Goal: Transaction & Acquisition: Subscribe to service/newsletter

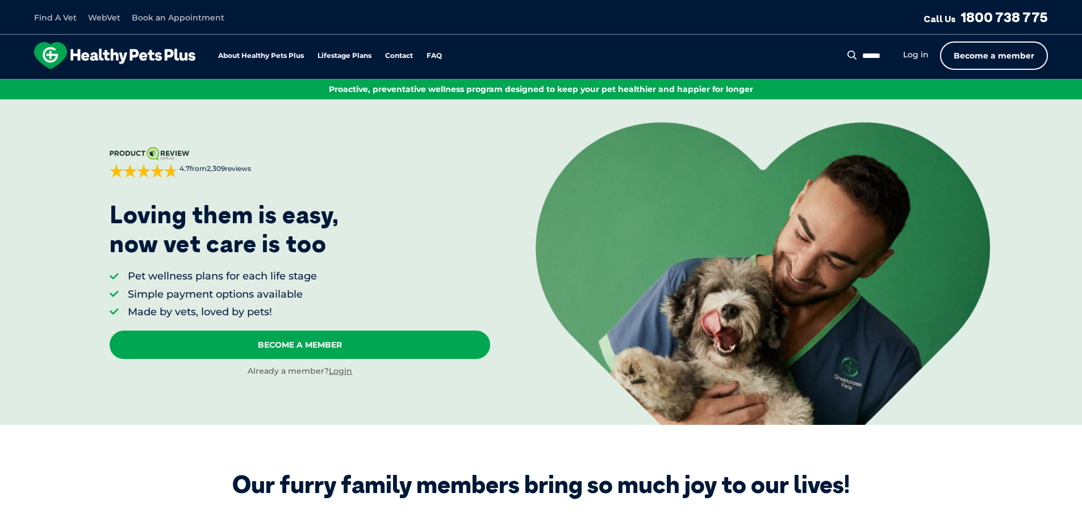
click at [1000, 53] on link "Become a member" at bounding box center [994, 55] width 108 height 28
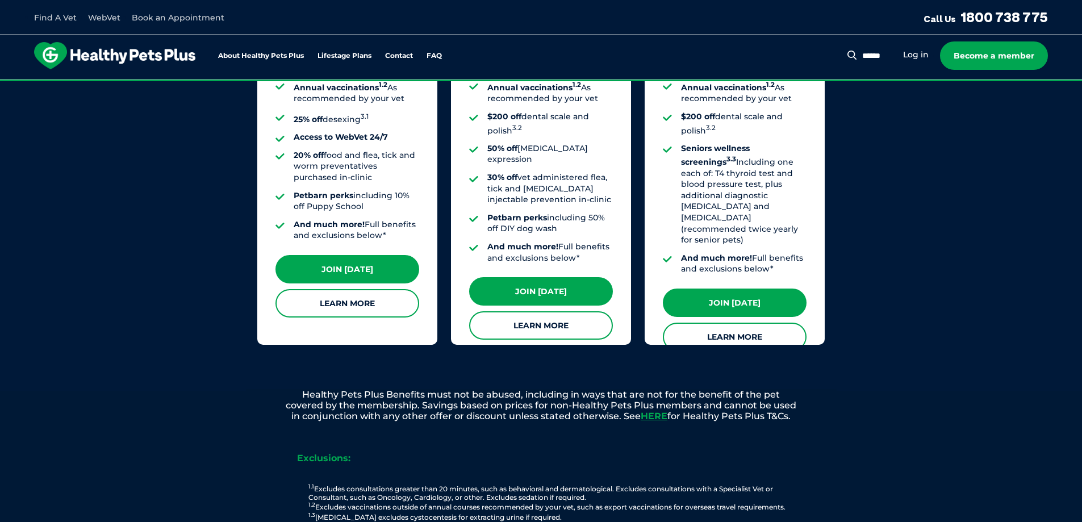
scroll to position [1087, 0]
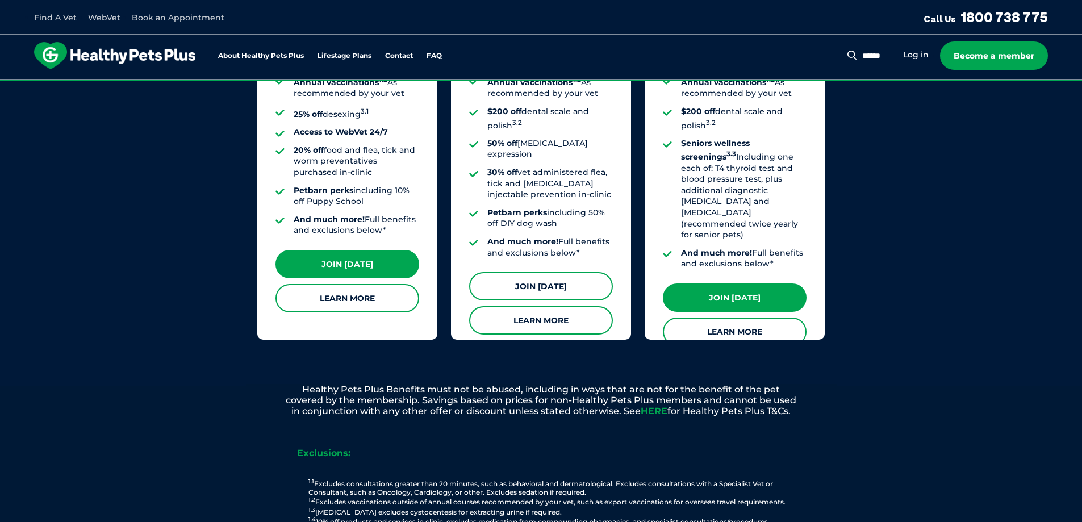
click at [547, 272] on link "Join [DATE]" at bounding box center [541, 286] width 144 height 28
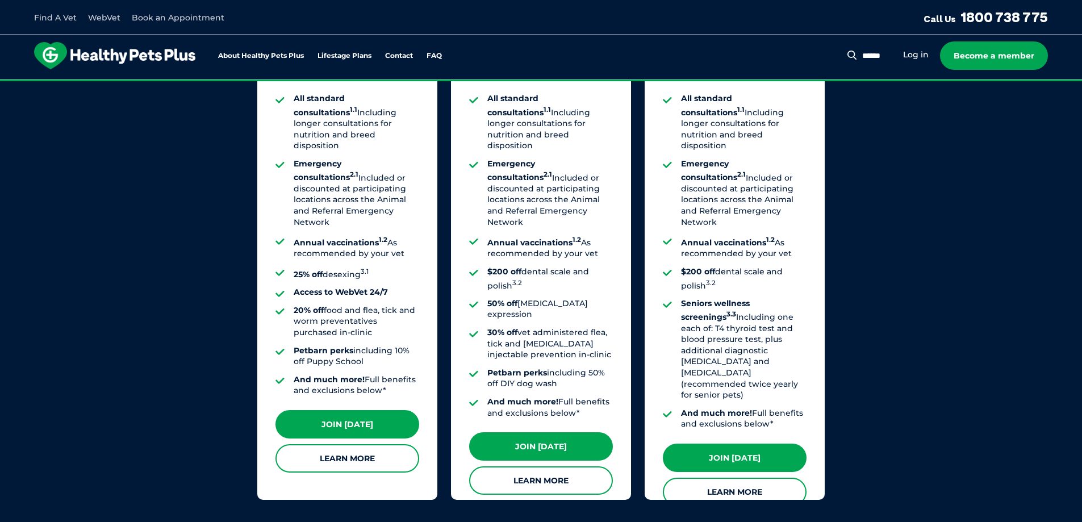
scroll to position [1030, 0]
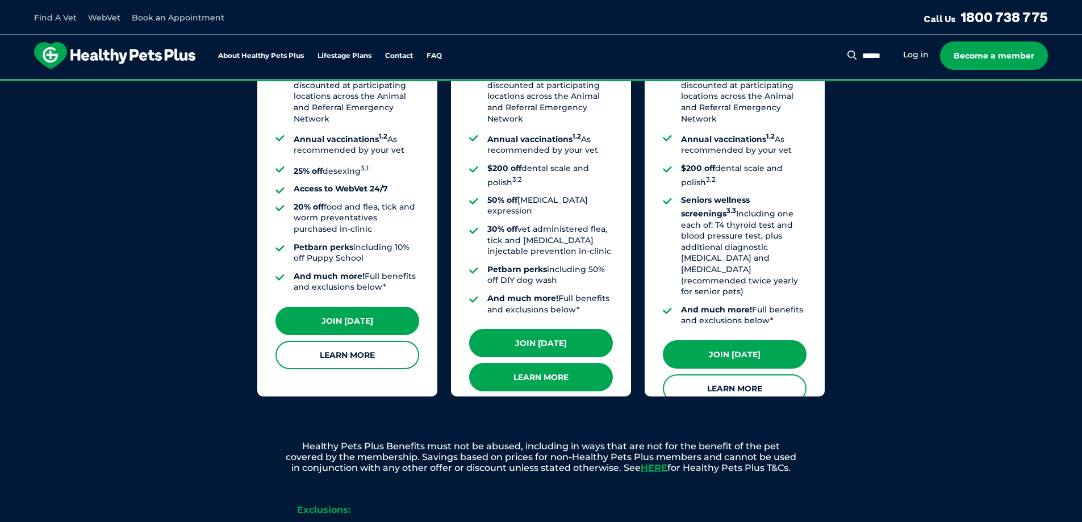
click at [541, 363] on link "Learn More" at bounding box center [541, 377] width 144 height 28
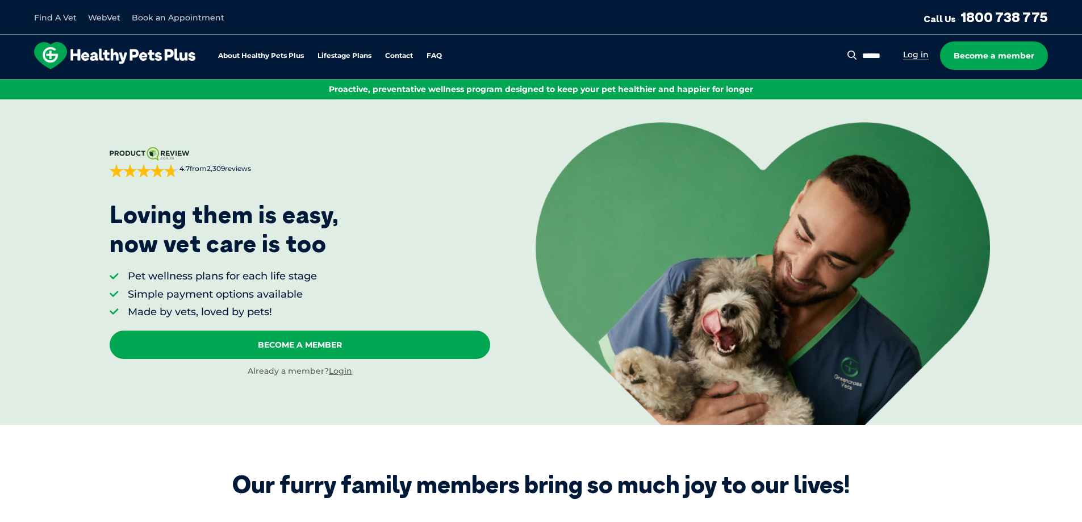
click at [910, 52] on link "Log in" at bounding box center [916, 54] width 26 height 11
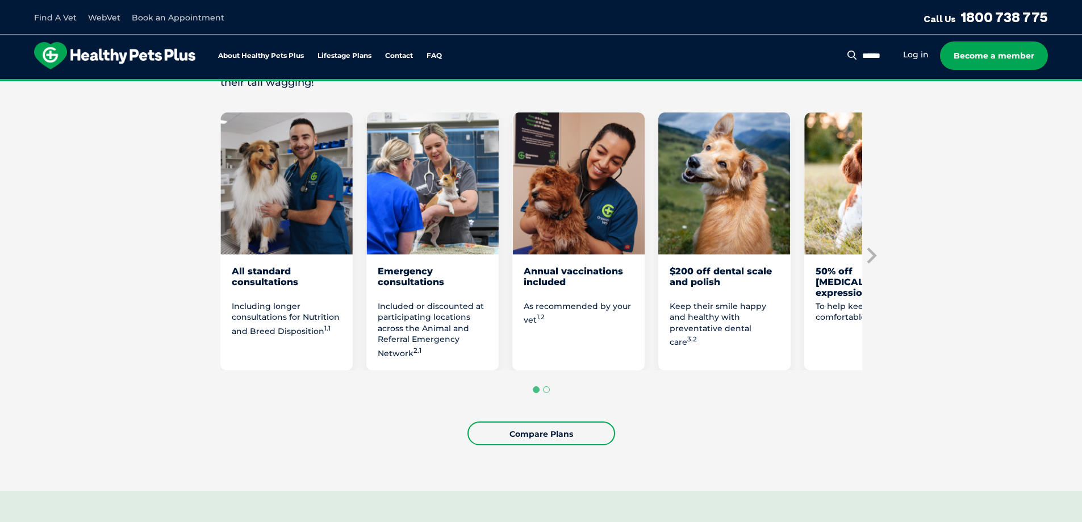
scroll to position [625, 0]
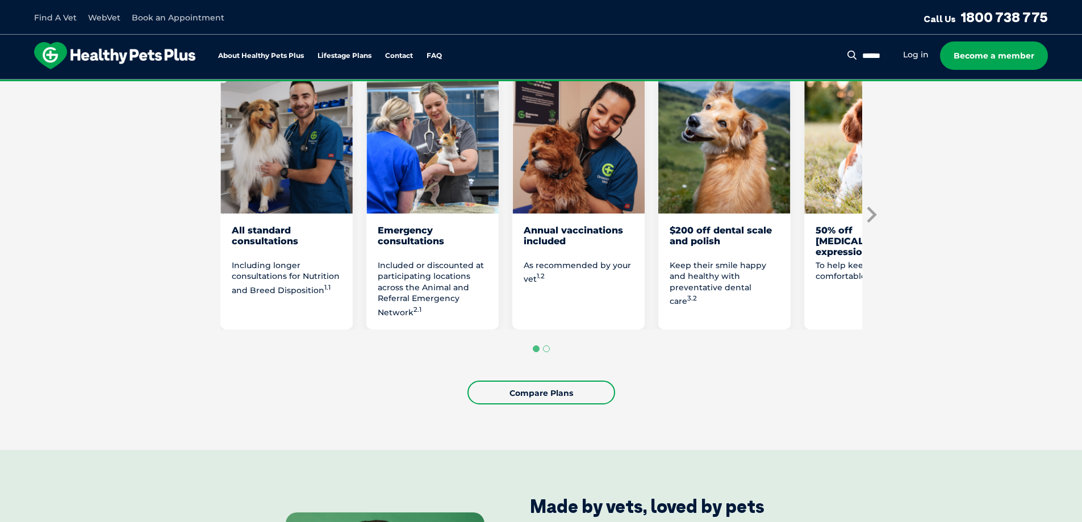
click at [869, 215] on icon "Next slide" at bounding box center [870, 214] width 17 height 17
